Goal: Information Seeking & Learning: Learn about a topic

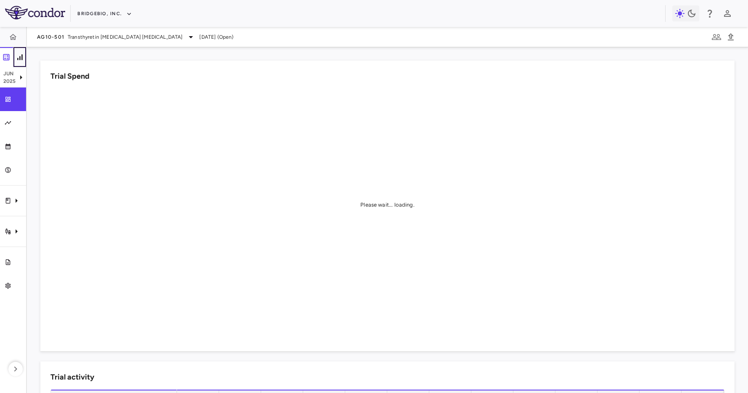
click at [19, 57] on icon "button" at bounding box center [19, 56] width 5 height 5
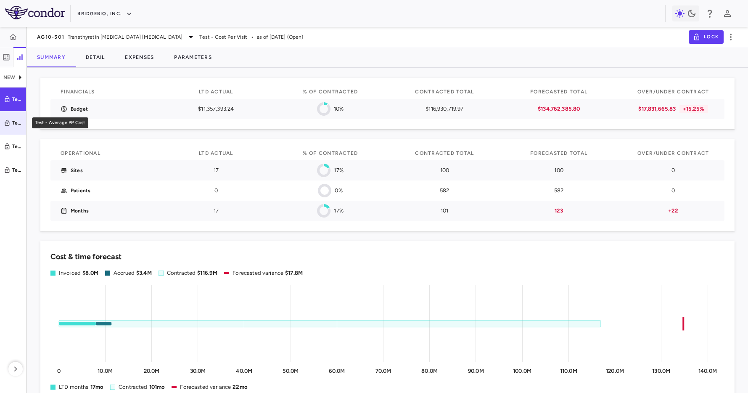
click at [13, 122] on div "Test - Average PP Cost" at bounding box center [17, 123] width 10 height 8
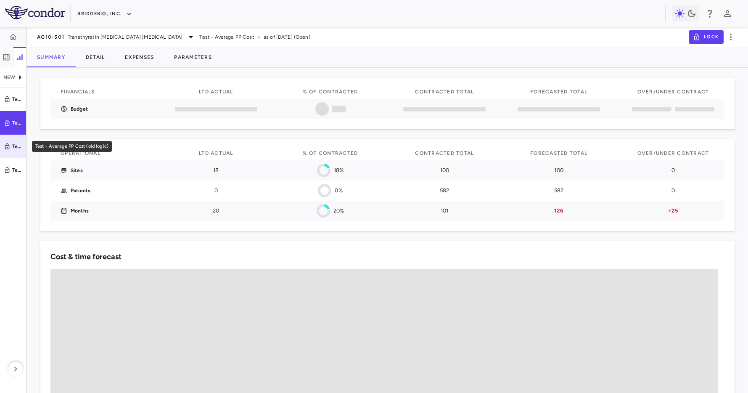
click at [17, 135] on link "Test - Average PP Cost (old logic)" at bounding box center [13, 147] width 26 height 24
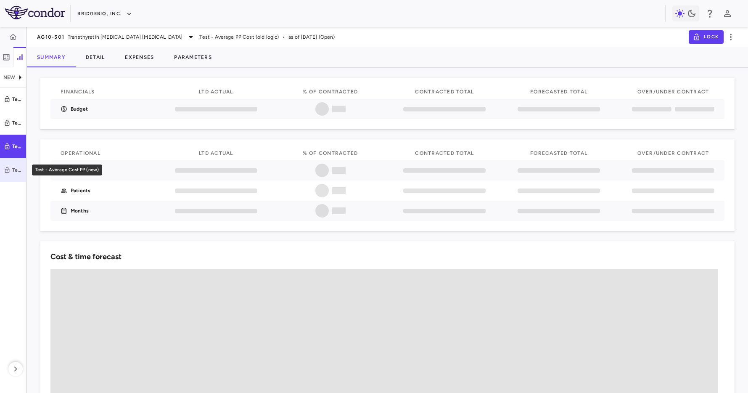
click at [14, 163] on link "Test - Average Cost PP (new)" at bounding box center [13, 170] width 26 height 24
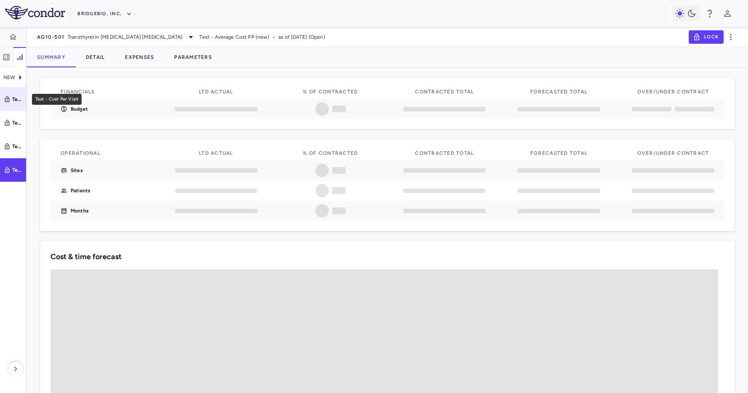
click at [16, 102] on div "Test - Cost Per Visit" at bounding box center [17, 99] width 10 height 8
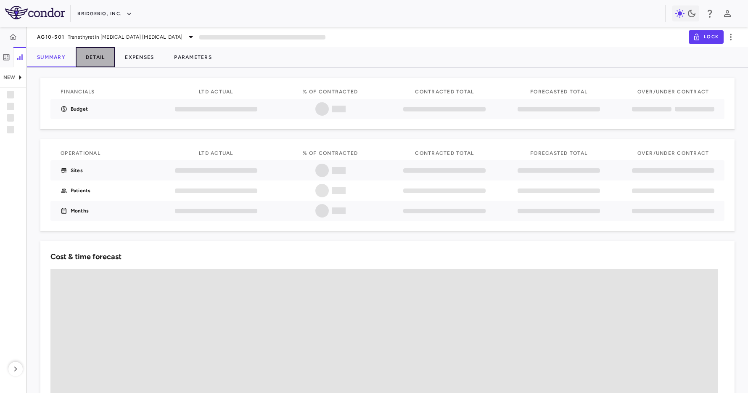
click at [102, 60] on button "Detail" at bounding box center [96, 57] width 40 height 20
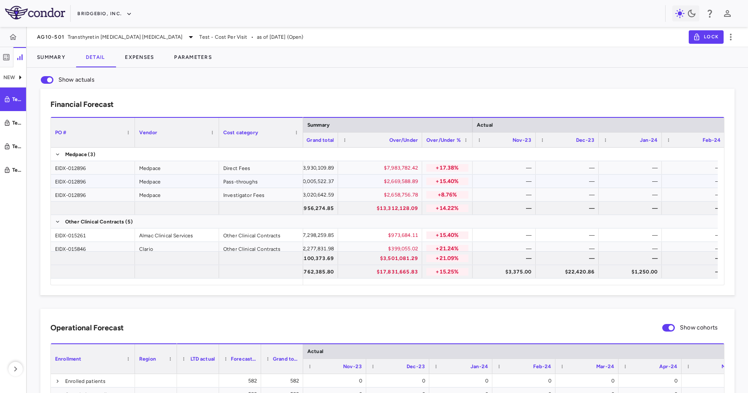
click at [372, 194] on div "$2,658,756.78" at bounding box center [382, 194] width 72 height 13
click at [11, 163] on link "Test - Average Cost PP (new)" at bounding box center [13, 170] width 26 height 24
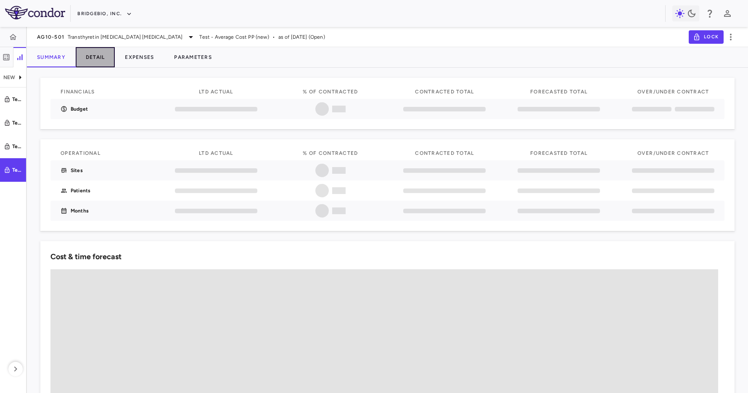
click at [93, 58] on button "Detail" at bounding box center [96, 57] width 40 height 20
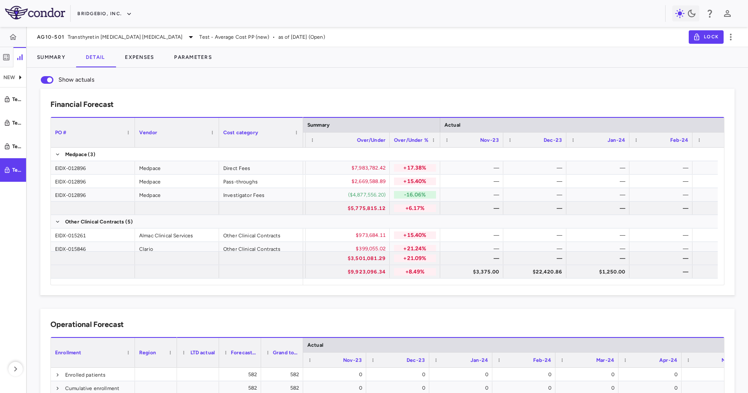
click at [379, 49] on div "Summary Detail Expenses Parameters" at bounding box center [387, 57] width 721 height 20
click at [207, 56] on button "Parameters" at bounding box center [193, 57] width 58 height 20
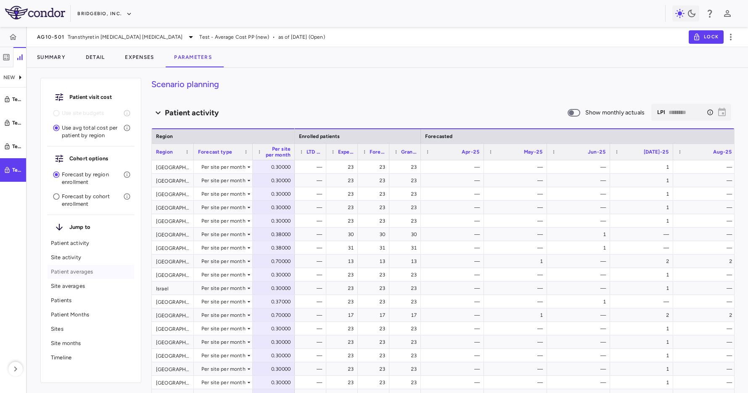
click at [78, 266] on div "Patient averages" at bounding box center [91, 272] width 87 height 14
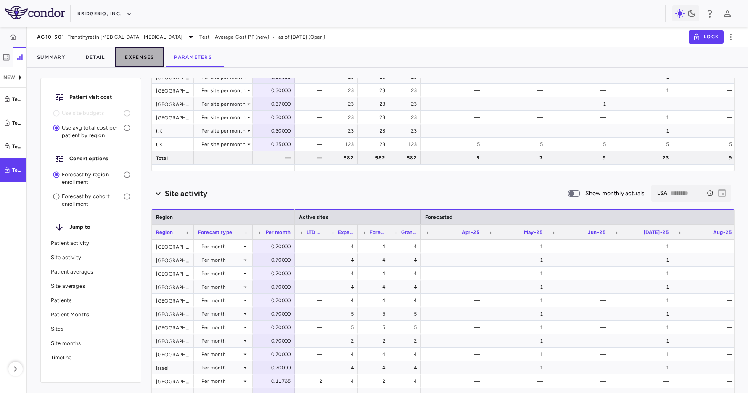
drag, startPoint x: 143, startPoint y: 53, endPoint x: 139, endPoint y: 64, distance: 10.9
click at [143, 53] on button "Expenses" at bounding box center [139, 57] width 49 height 20
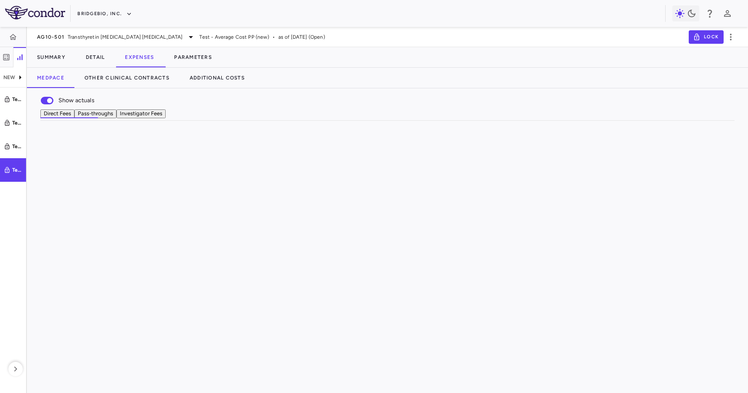
click at [166, 118] on button "Investigator Fees" at bounding box center [141, 113] width 49 height 9
click at [205, 60] on button "Parameters" at bounding box center [193, 57] width 58 height 20
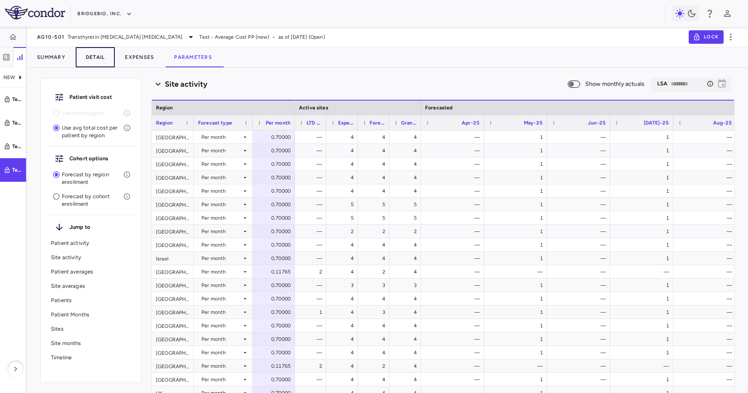
click at [93, 58] on button "Detail" at bounding box center [96, 57] width 40 height 20
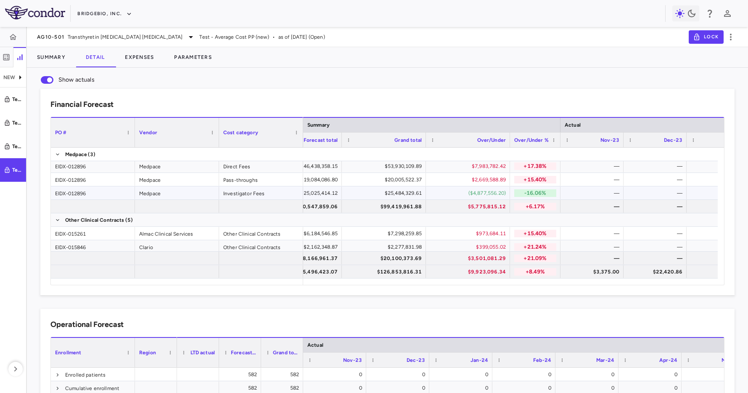
click at [481, 188] on div "($4,877,556.20)" at bounding box center [470, 192] width 72 height 13
click at [407, 189] on div "$25,484,329.61" at bounding box center [386, 192] width 72 height 13
drag, startPoint x: 384, startPoint y: 90, endPoint x: 401, endPoint y: 106, distance: 22.3
click at [384, 91] on div "Financial Forecast Drag here to set column labels PO # Vendor Cost category" at bounding box center [387, 192] width 694 height 207
click at [390, 76] on div "Financial Forecast Drag here to set column labels PO # Vendor Cost category" at bounding box center [381, 185] width 708 height 220
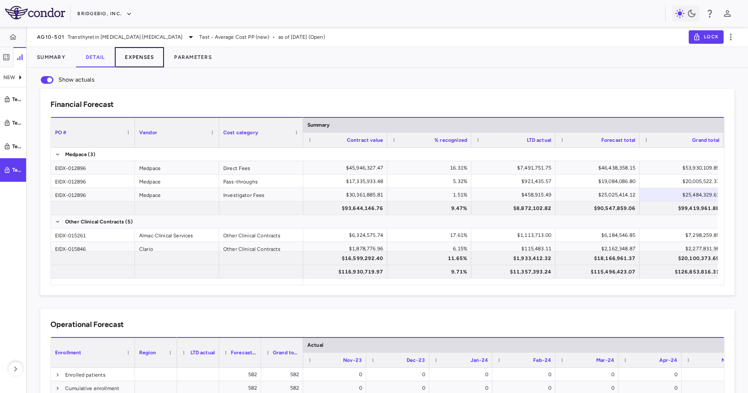
click at [138, 54] on button "Expenses" at bounding box center [139, 57] width 49 height 20
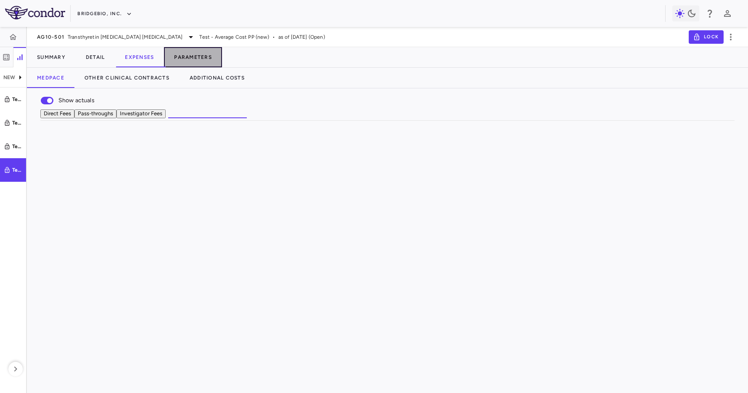
click at [197, 55] on button "Parameters" at bounding box center [193, 57] width 58 height 20
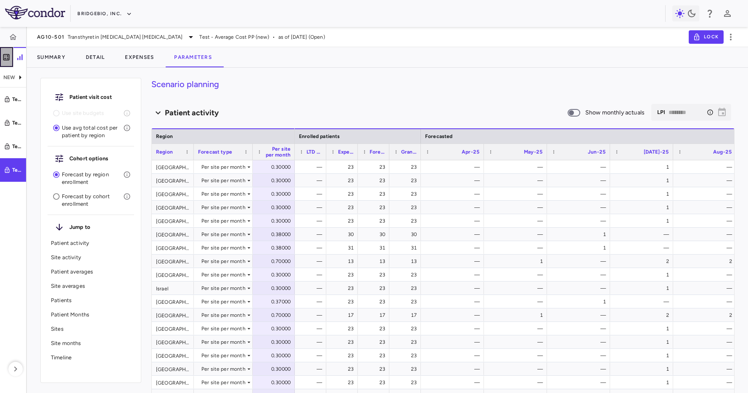
click at [6, 55] on icon "button" at bounding box center [6, 57] width 8 height 8
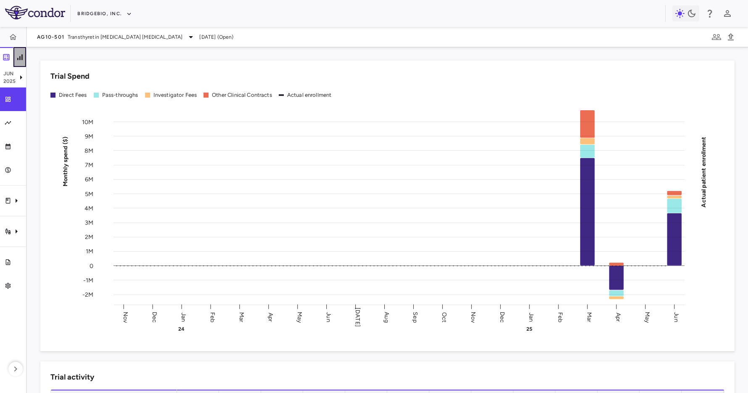
click at [24, 61] on button "button" at bounding box center [19, 57] width 13 height 20
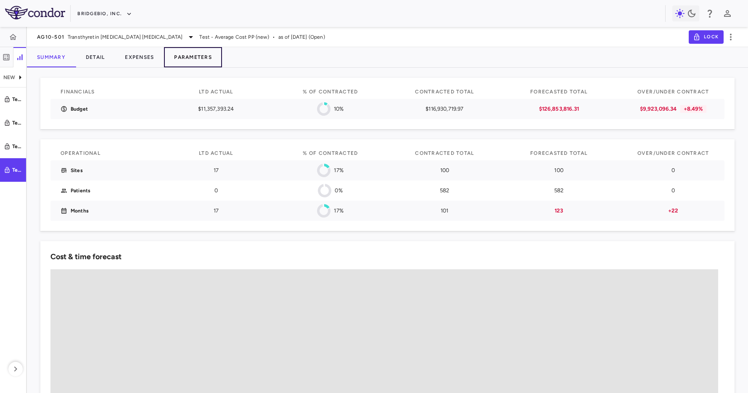
click at [200, 57] on button "Parameters" at bounding box center [193, 57] width 58 height 20
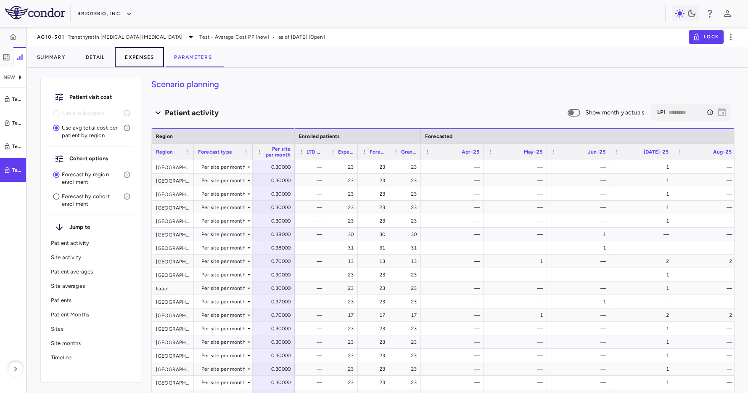
click at [130, 53] on button "Expenses" at bounding box center [139, 57] width 49 height 20
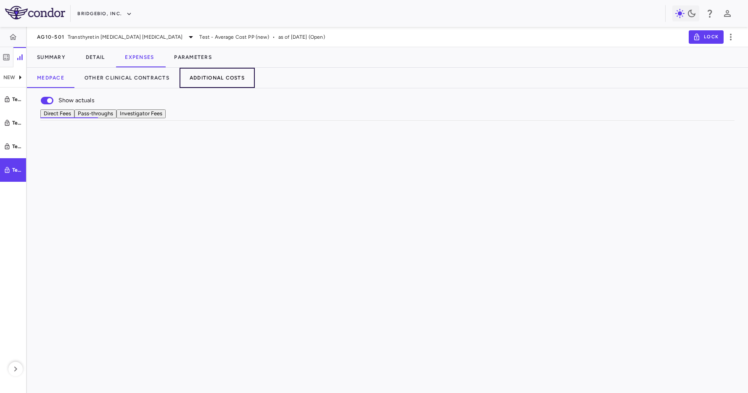
click at [226, 73] on button "Additional Costs" at bounding box center [217, 78] width 75 height 20
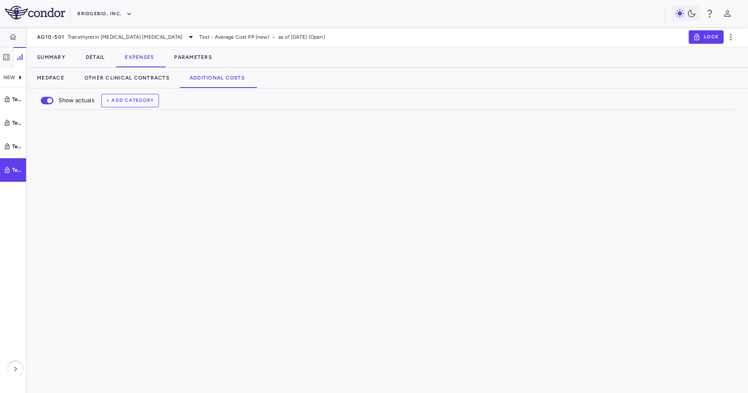
click at [417, 79] on div "Medpace Other Clinical Contracts Additional Costs" at bounding box center [387, 78] width 721 height 20
click at [478, 69] on div "Medpace Other Clinical Contracts Additional Costs" at bounding box center [387, 78] width 721 height 20
click at [376, 79] on div "Medpace Other Clinical Contracts Additional Costs" at bounding box center [387, 78] width 721 height 20
click at [411, 82] on div "Medpace Other Clinical Contracts Additional Costs" at bounding box center [387, 78] width 721 height 20
click at [201, 56] on button "Parameters" at bounding box center [193, 57] width 58 height 20
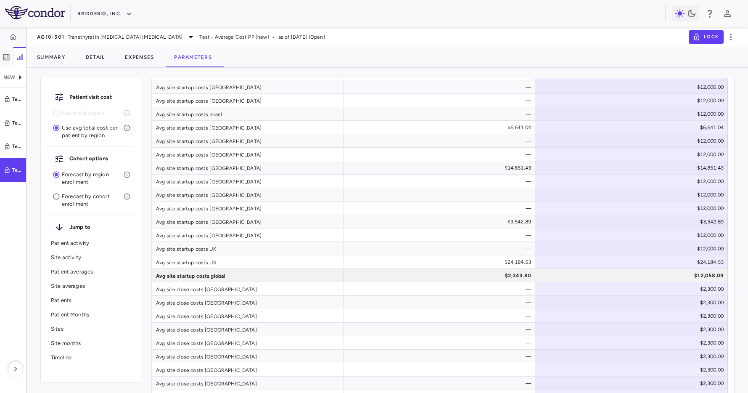
click at [451, 46] on div "AG10-501 Transthyretin [MEDICAL_DATA] [MEDICAL_DATA] Test - Average Cost PP (ne…" at bounding box center [387, 37] width 721 height 20
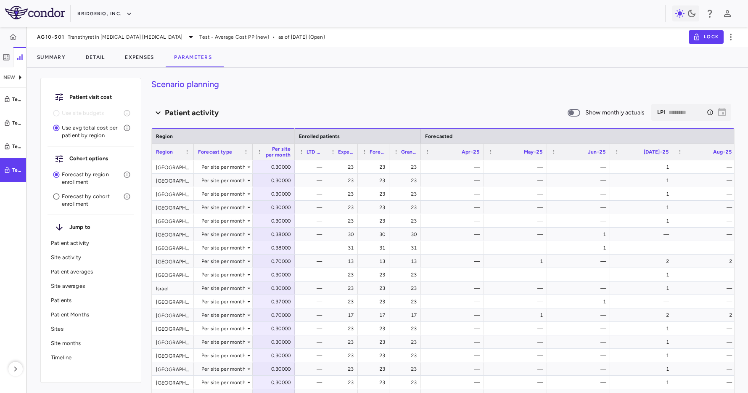
click at [312, 85] on h4 "Scenario planning" at bounding box center [442, 84] width 583 height 13
click at [384, 89] on h4 "Scenario planning" at bounding box center [442, 84] width 583 height 13
click at [5, 55] on icon "button" at bounding box center [6, 57] width 8 height 8
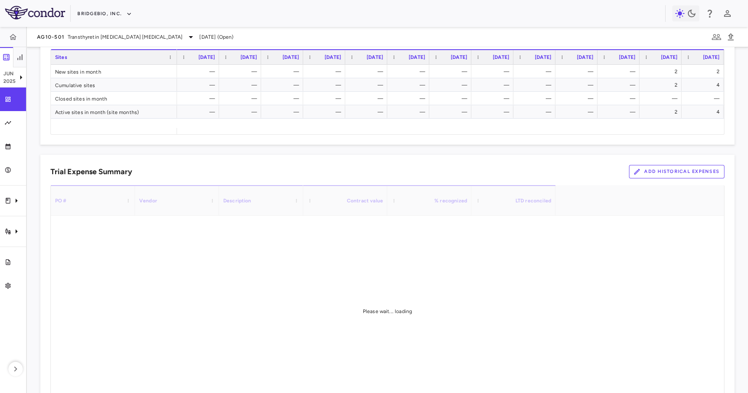
scroll to position [511, 0]
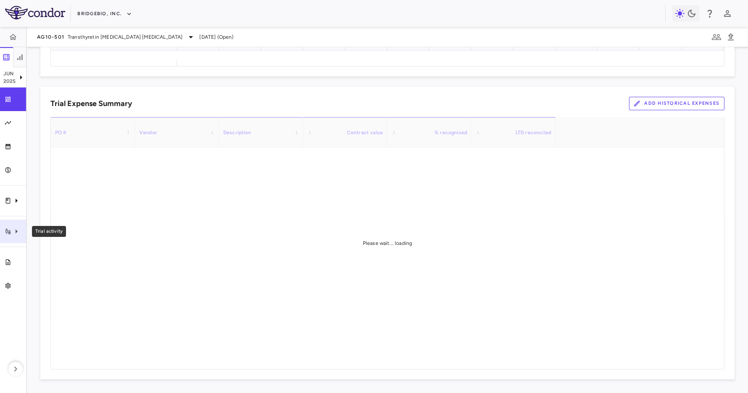
click at [20, 223] on div "Trial activity" at bounding box center [13, 232] width 26 height 24
drag, startPoint x: 52, startPoint y: 252, endPoint x: 60, endPoint y: 249, distance: 8.5
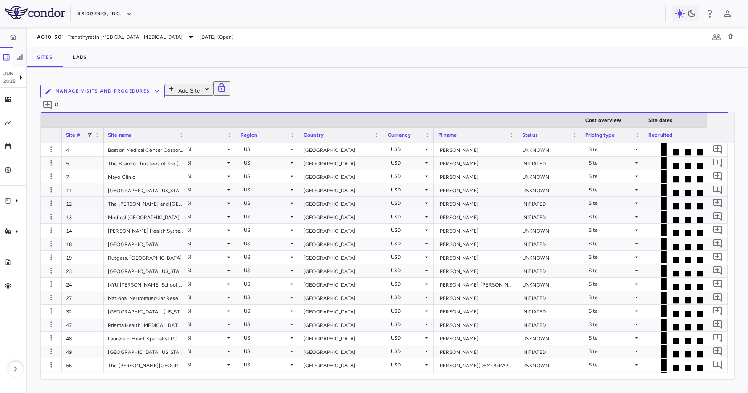
scroll to position [0, 85]
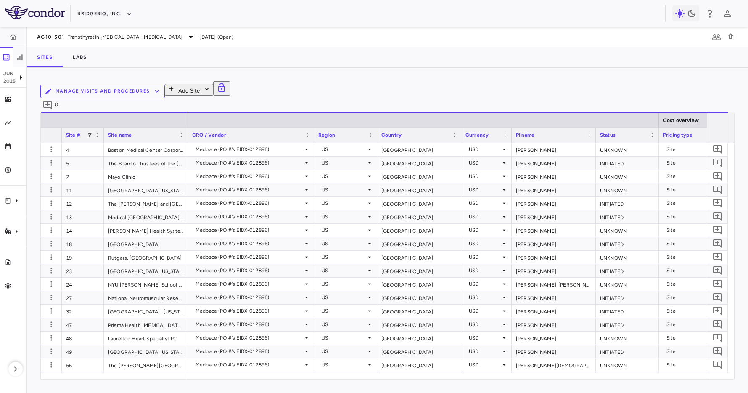
click at [157, 94] on div "Manage Visits and Procedures Add Site 0" at bounding box center [387, 96] width 694 height 31
click at [334, 53] on div "Sites Labs" at bounding box center [387, 57] width 721 height 20
click at [558, 13] on div "BridgeBio, Inc." at bounding box center [371, 14] width 588 height 14
click at [384, 33] on div "AG10-501 Transthyretin [MEDICAL_DATA] [MEDICAL_DATA] [DATE] (Open)" at bounding box center [387, 37] width 721 height 20
click at [386, 32] on div "AG10-501 Transthyretin [MEDICAL_DATA] [MEDICAL_DATA] [DATE] (Open)" at bounding box center [387, 37] width 721 height 20
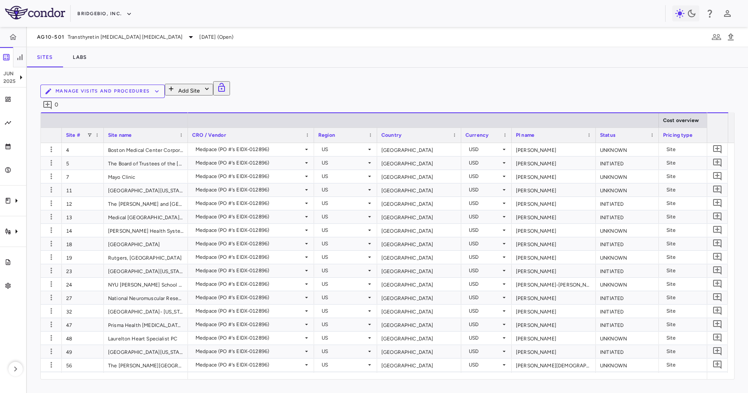
click at [323, 73] on div "Manage Visits and Procedures Add Site 0 Drag here to set row groups Drag here t…" at bounding box center [387, 230] width 721 height 325
drag, startPoint x: 323, startPoint y: 67, endPoint x: 359, endPoint y: 66, distance: 36.6
click at [329, 67] on div "AG10-501 Transthyretin [MEDICAL_DATA] [MEDICAL_DATA] [DATE] (Open) Sites Labs M…" at bounding box center [387, 210] width 721 height 366
click at [393, 66] on div "Sites Labs" at bounding box center [387, 57] width 721 height 20
click at [396, 65] on div "Sites Labs" at bounding box center [387, 57] width 721 height 20
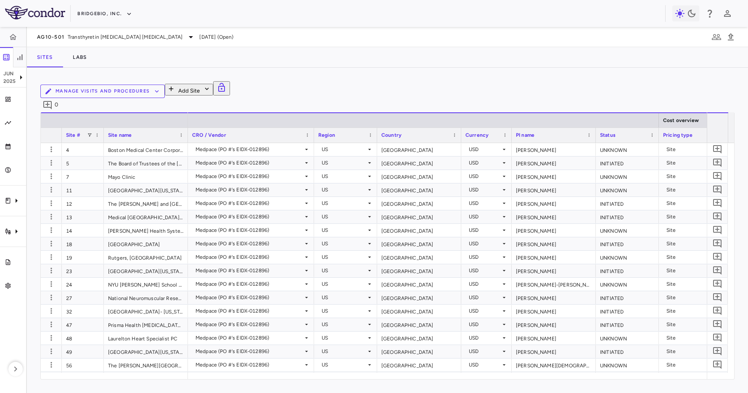
click at [397, 65] on div "Sites Labs" at bounding box center [387, 57] width 721 height 20
click at [557, 40] on div "AG10-501 Transthyretin [MEDICAL_DATA] [MEDICAL_DATA] [DATE] (Open)" at bounding box center [387, 37] width 721 height 20
click at [365, 47] on div "Sites Labs" at bounding box center [387, 57] width 721 height 20
click at [366, 66] on div "Sites Labs" at bounding box center [387, 57] width 721 height 20
click at [403, 69] on div "Manage Visits and Procedures Add Site 0 Drag here to set row groups Drag here t…" at bounding box center [387, 230] width 721 height 325
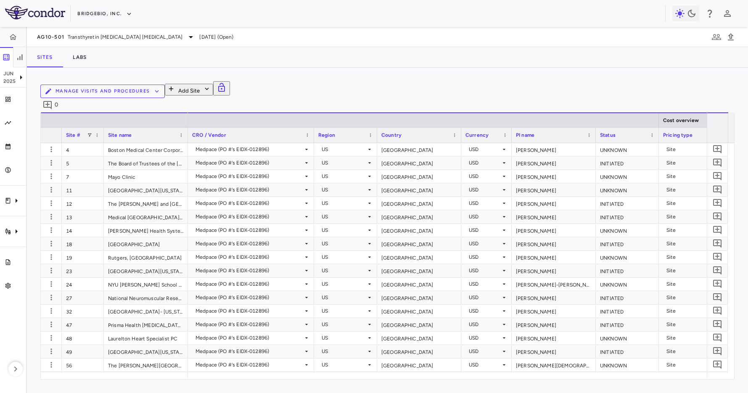
click at [241, 64] on div "Sites Labs" at bounding box center [387, 57] width 721 height 20
